Goal: Task Accomplishment & Management: Manage account settings

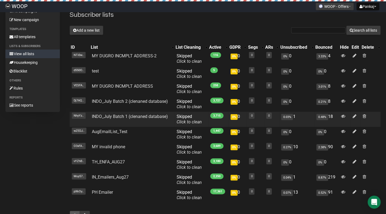
scroll to position [27, 0]
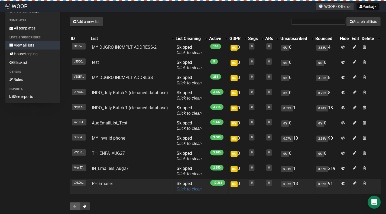
click at [190, 189] on link "Click to clean" at bounding box center [189, 189] width 25 height 5
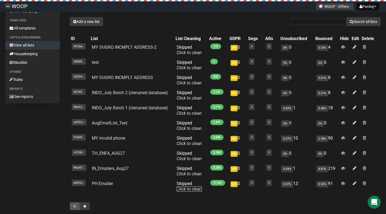
scroll to position [57, 0]
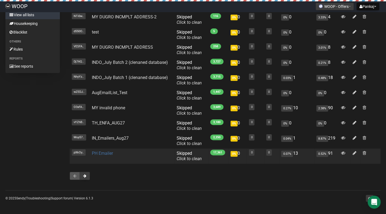
click at [107, 152] on link "PH Emailer" at bounding box center [102, 153] width 21 height 5
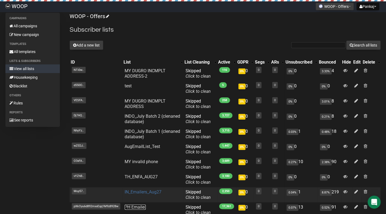
scroll to position [0, 0]
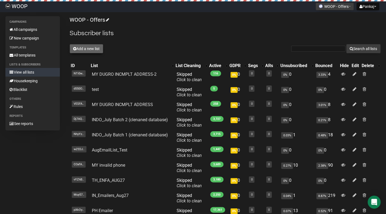
click at [83, 49] on button "Add a new list" at bounding box center [87, 48] width 34 height 9
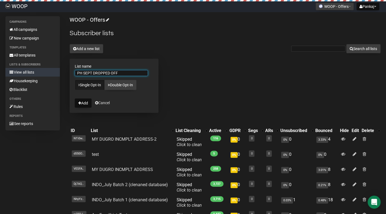
click at [93, 70] on input "PH SEPT DROPPED OFF" at bounding box center [111, 73] width 73 height 6
type input "PH [DATE] DROPPED OFF"
click at [87, 101] on button "Add" at bounding box center [83, 103] width 17 height 9
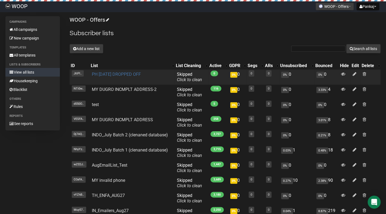
click at [120, 74] on link "PH [DATE] DROPPED OFF" at bounding box center [116, 74] width 49 height 5
